Goal: Submit feedback/report problem

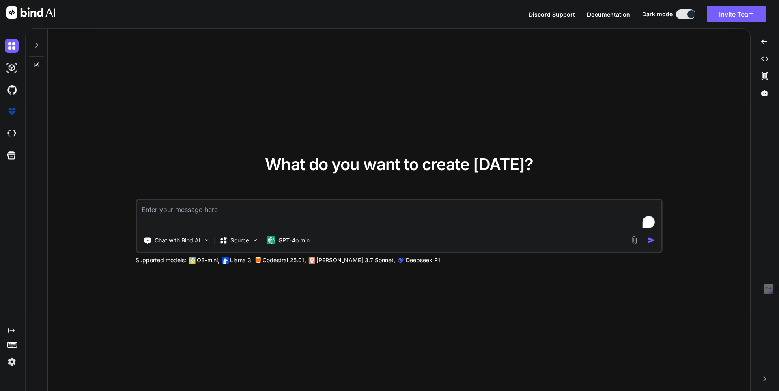
type textarea "x"
click at [12, 359] on img at bounding box center [12, 362] width 14 height 14
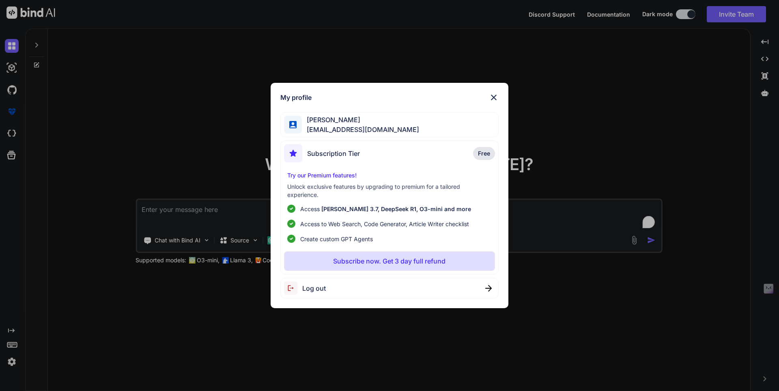
click at [601, 127] on div "My profile KRRISH KUMAR [EMAIL_ADDRESS][DOMAIN_NAME] Subscription Tier Free Try…" at bounding box center [389, 195] width 779 height 391
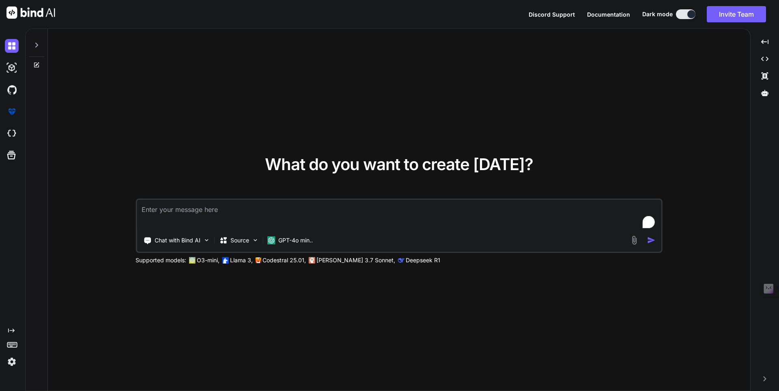
click at [355, 212] on textarea "To enrich screen reader interactions, please activate Accessibility in Grammarl…" at bounding box center [399, 215] width 525 height 30
paste textarea "PeakSource-MKPB"
type textarea "PeakSource-MKPB"
click at [635, 243] on img at bounding box center [634, 239] width 9 height 9
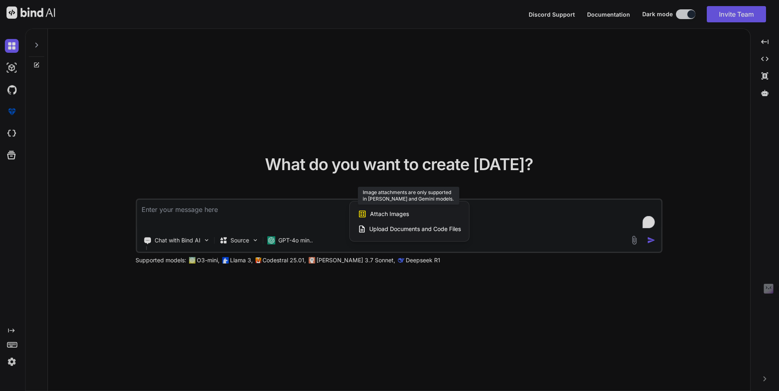
click at [396, 217] on span "Attach Images" at bounding box center [389, 214] width 39 height 8
click at [396, 216] on span "Attach Images" at bounding box center [389, 214] width 39 height 8
click at [361, 213] on icon at bounding box center [362, 213] width 7 height 7
click at [391, 212] on span "Attach Images" at bounding box center [389, 214] width 39 height 8
click at [429, 230] on span "Upload Documents and Code Files" at bounding box center [415, 229] width 92 height 8
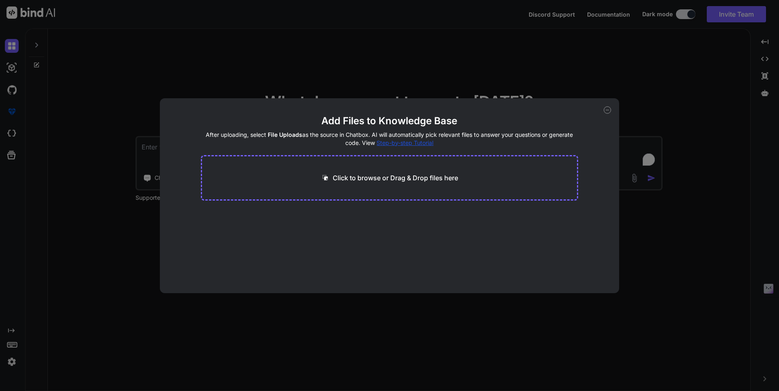
click at [385, 181] on p "Click to browse or Drag & Drop files here" at bounding box center [395, 178] width 125 height 10
click at [605, 108] on icon at bounding box center [607, 109] width 7 height 7
